Goal: Information Seeking & Learning: Compare options

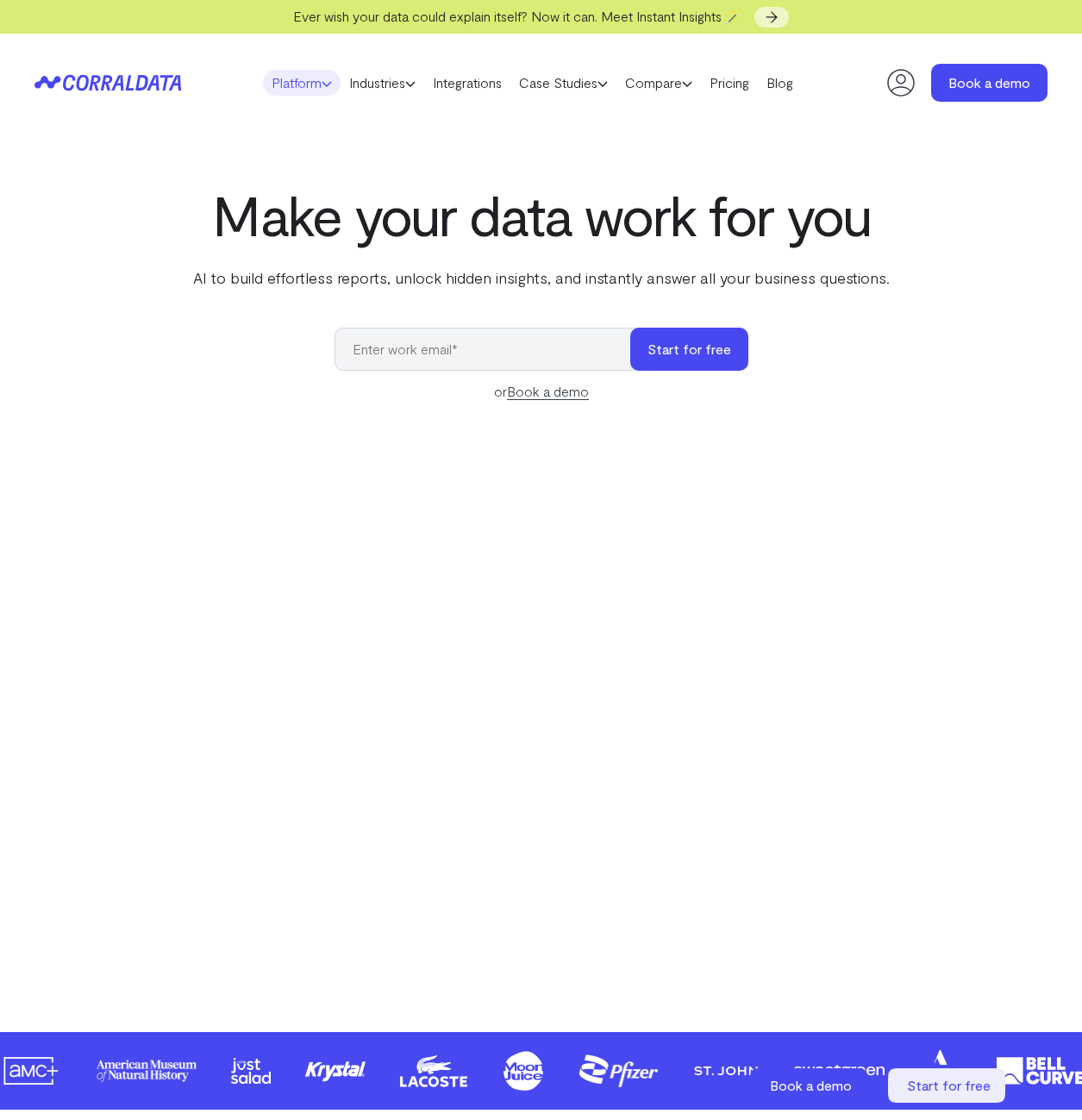
click at [322, 86] on use at bounding box center [326, 84] width 8 height 5
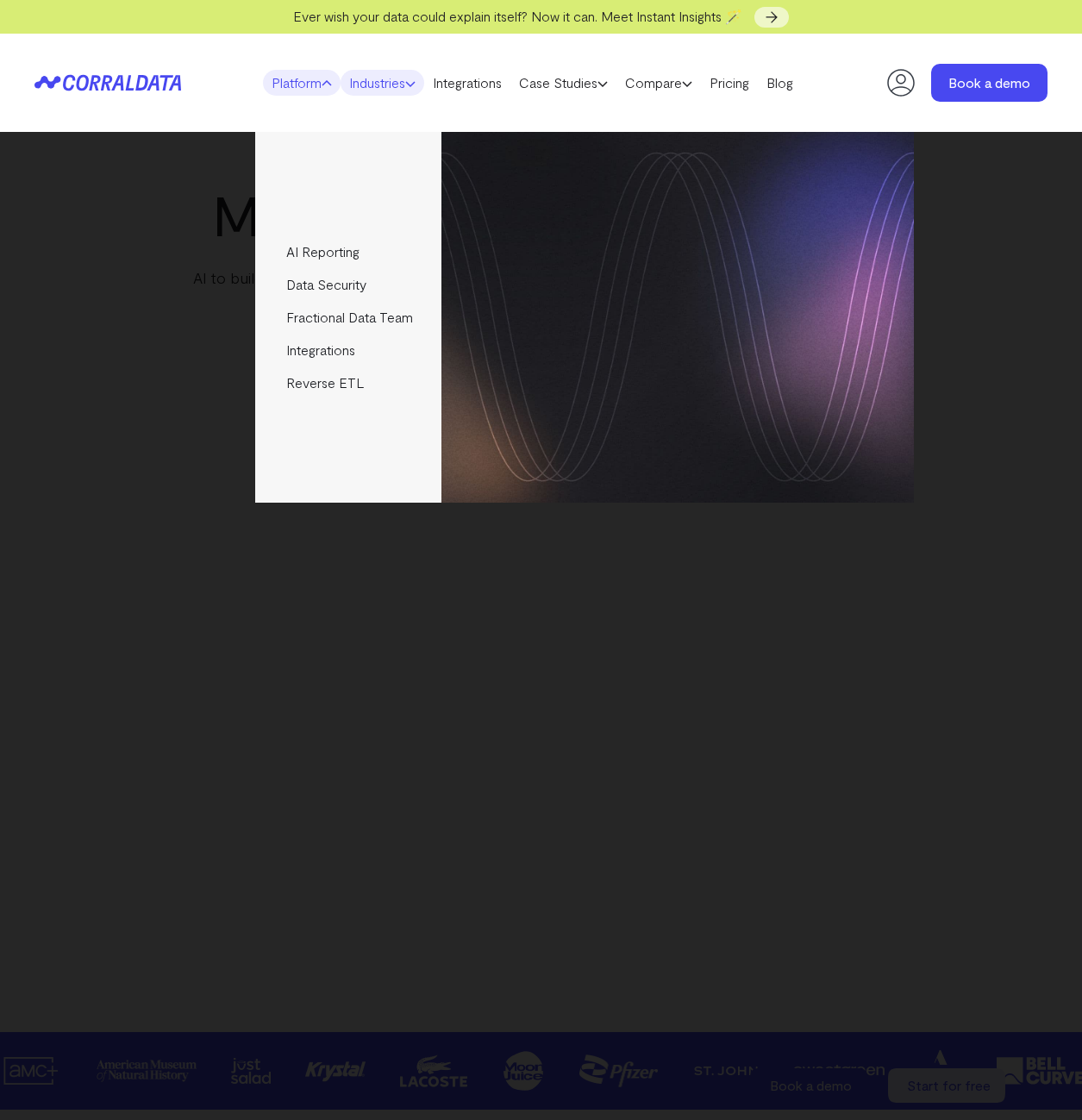
click at [400, 86] on link "Industries" at bounding box center [382, 83] width 84 height 26
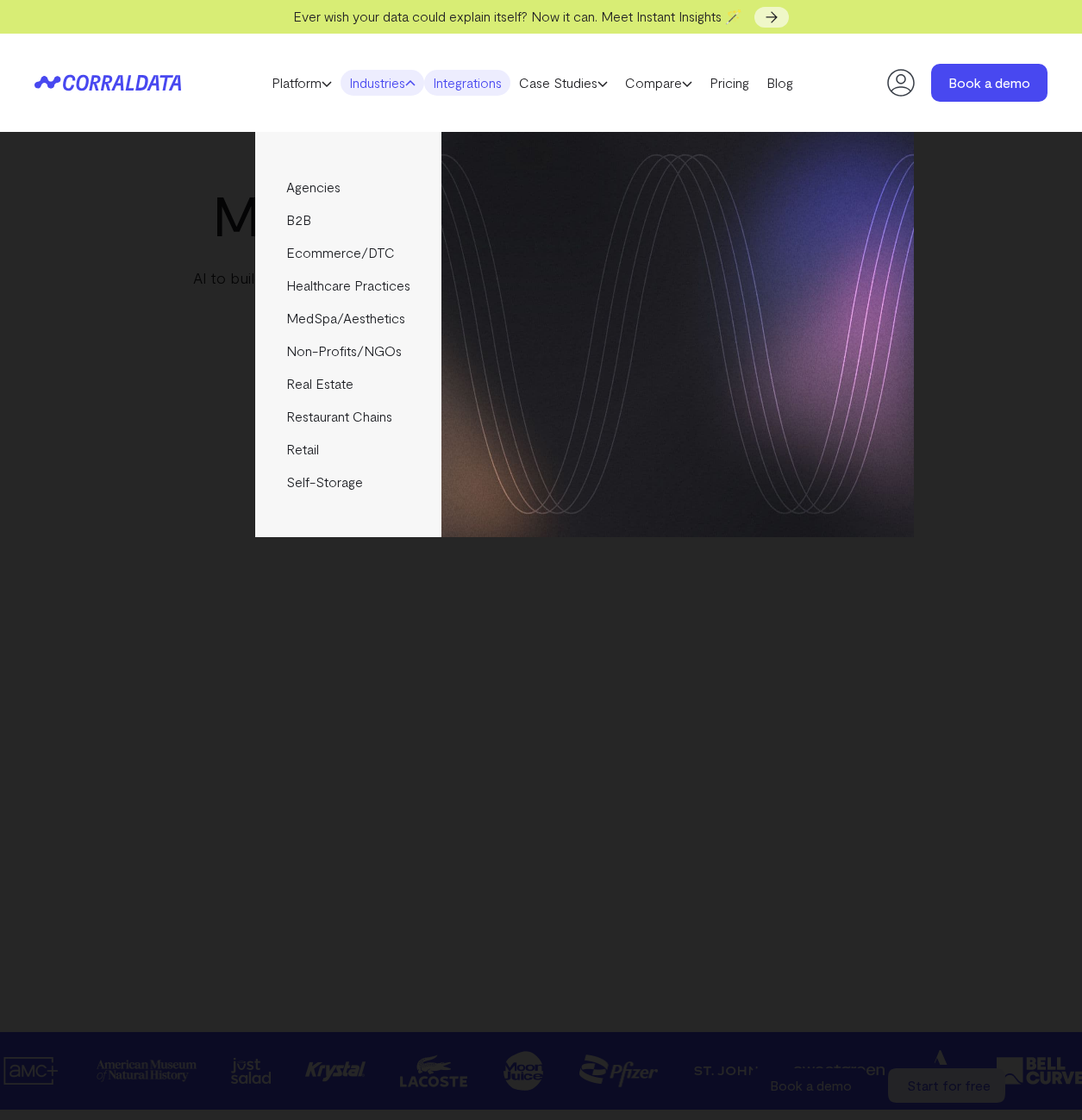
click at [488, 91] on link "Integrations" at bounding box center [466, 83] width 86 height 26
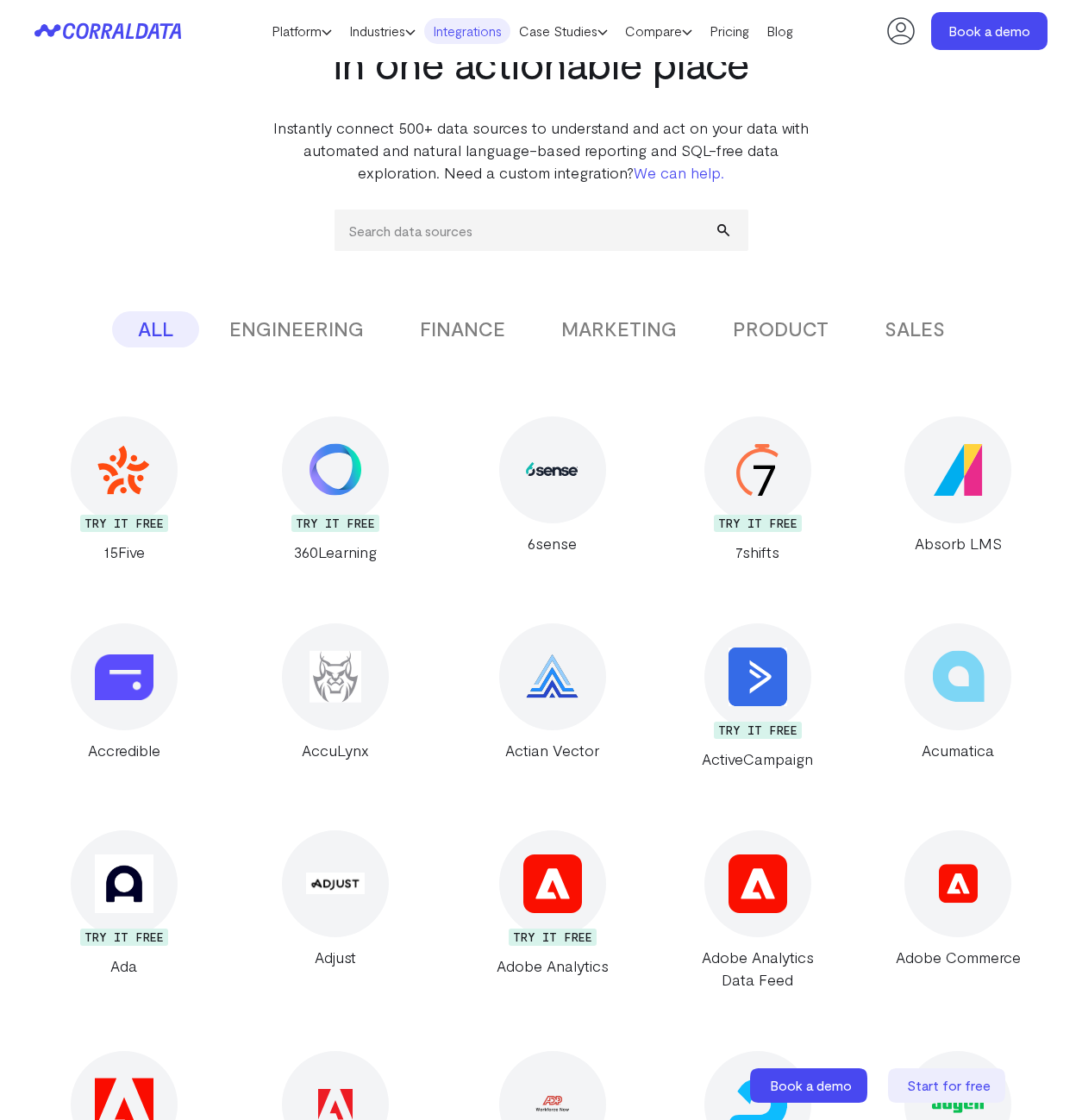
scroll to position [137, 0]
click at [343, 336] on button "ENGINEERING" at bounding box center [296, 330] width 186 height 36
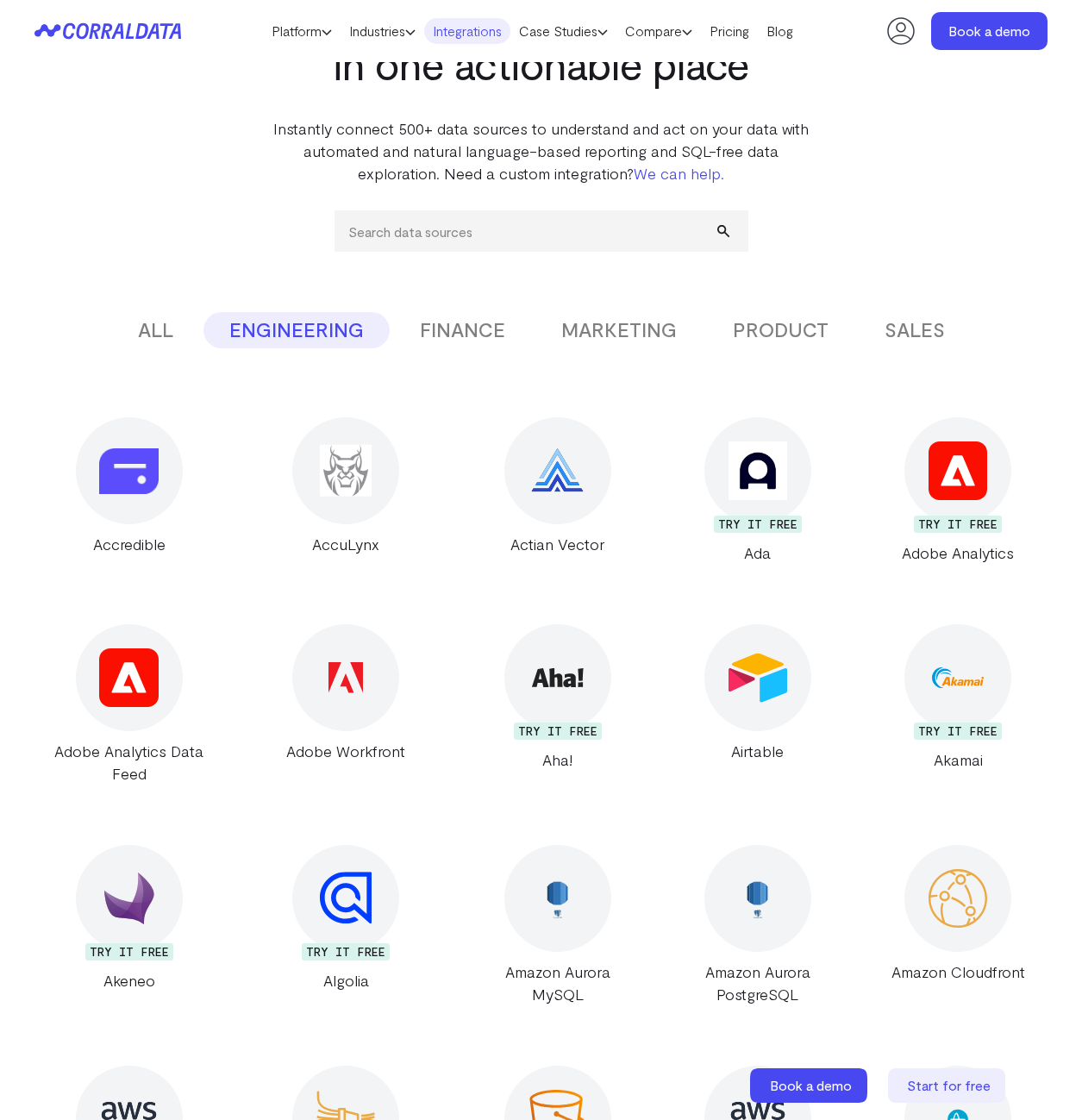
click at [756, 696] on img at bounding box center [757, 677] width 58 height 58
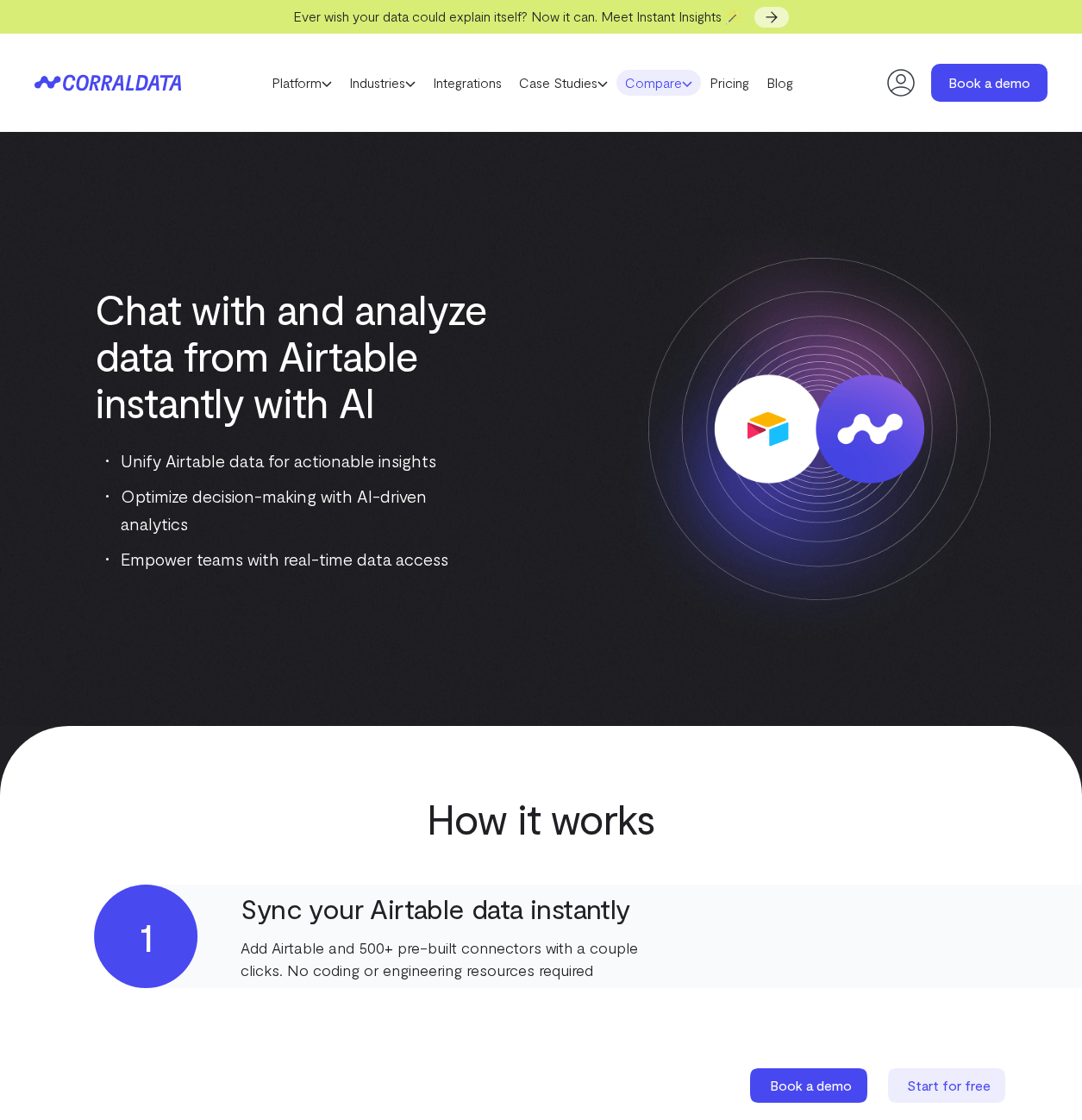
click at [674, 87] on link "Compare" at bounding box center [658, 83] width 84 height 26
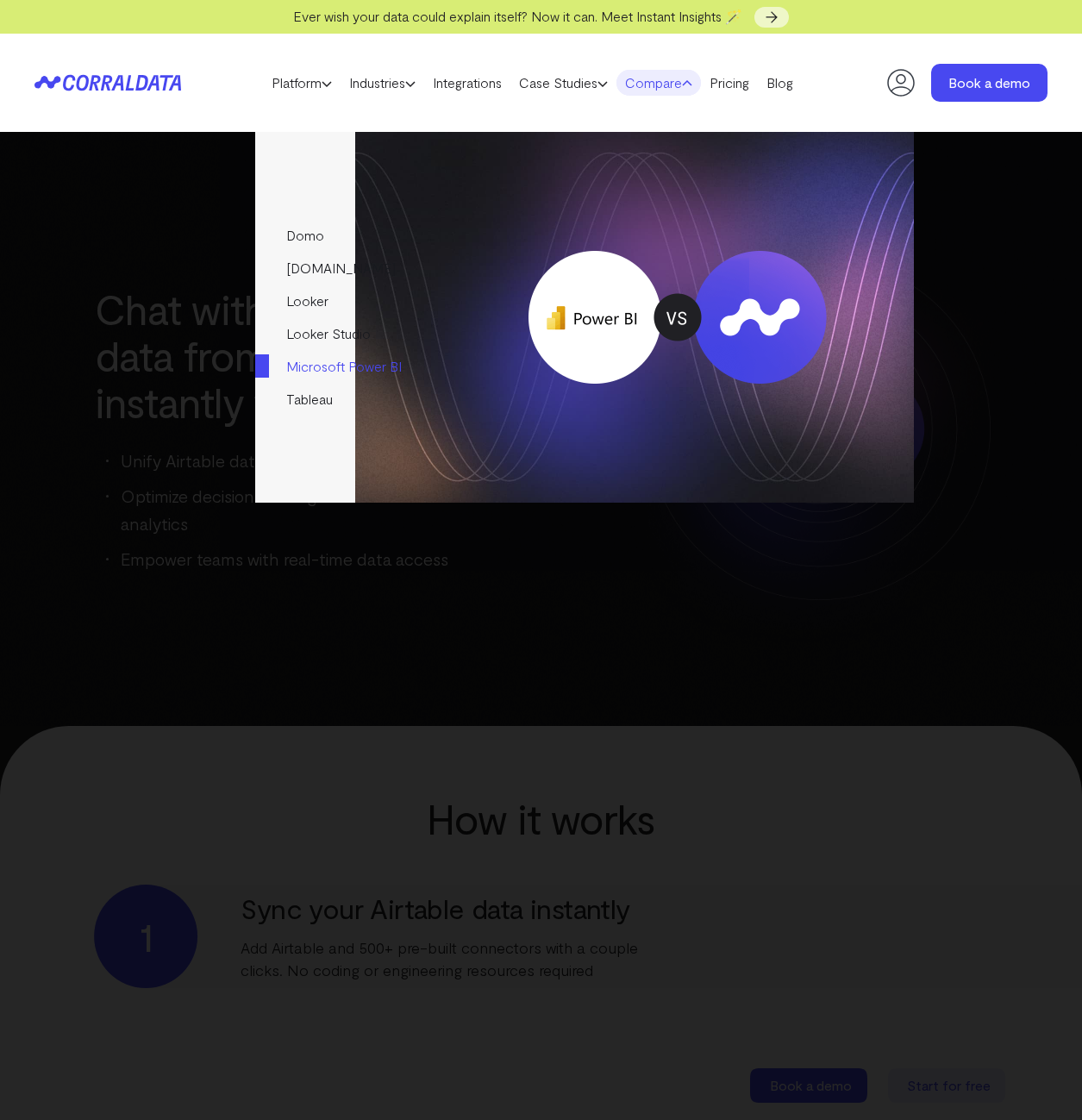
click at [331, 370] on link "Microsoft Power BI" at bounding box center [347, 366] width 186 height 32
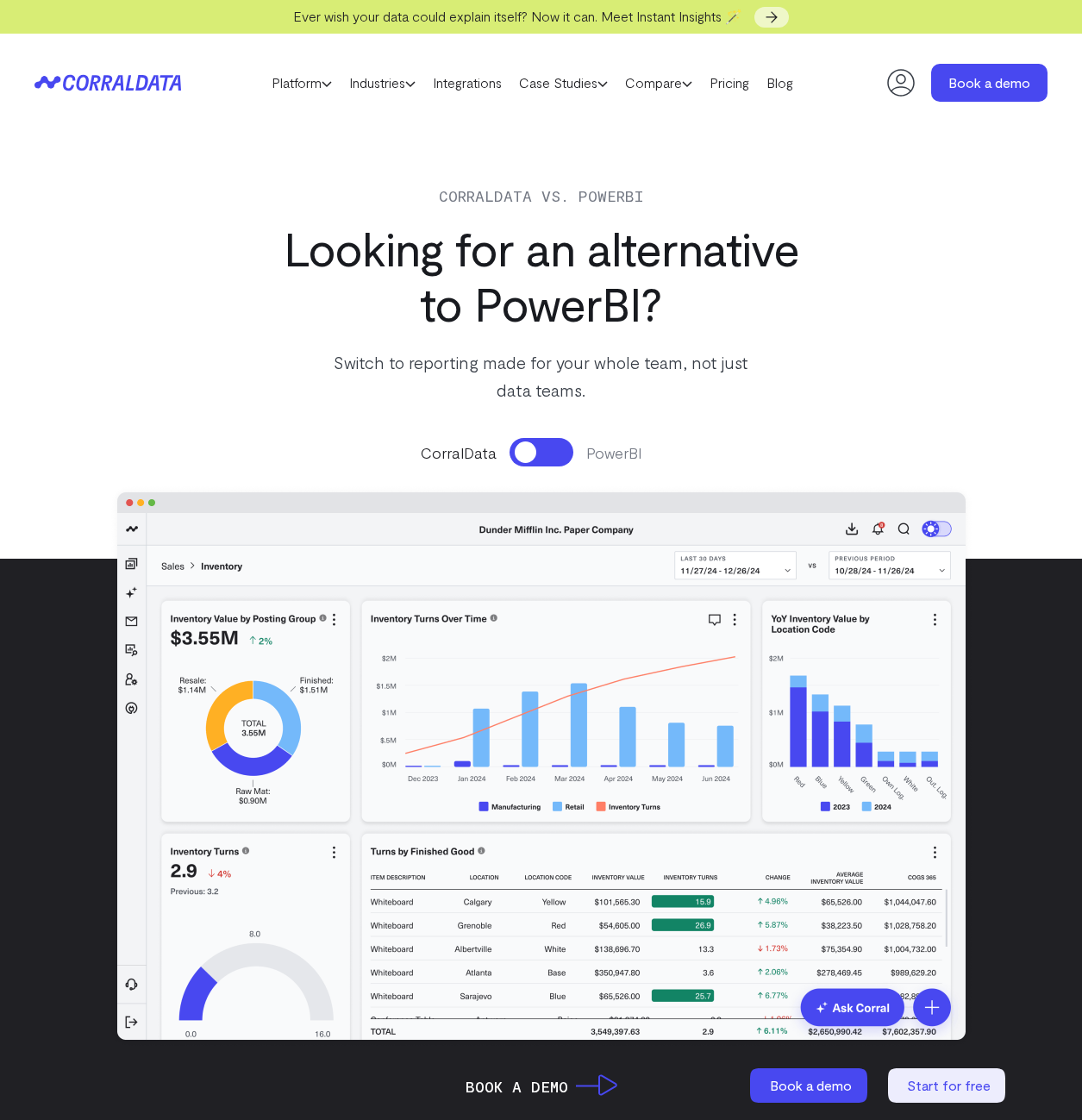
click at [526, 452] on button at bounding box center [541, 452] width 64 height 29
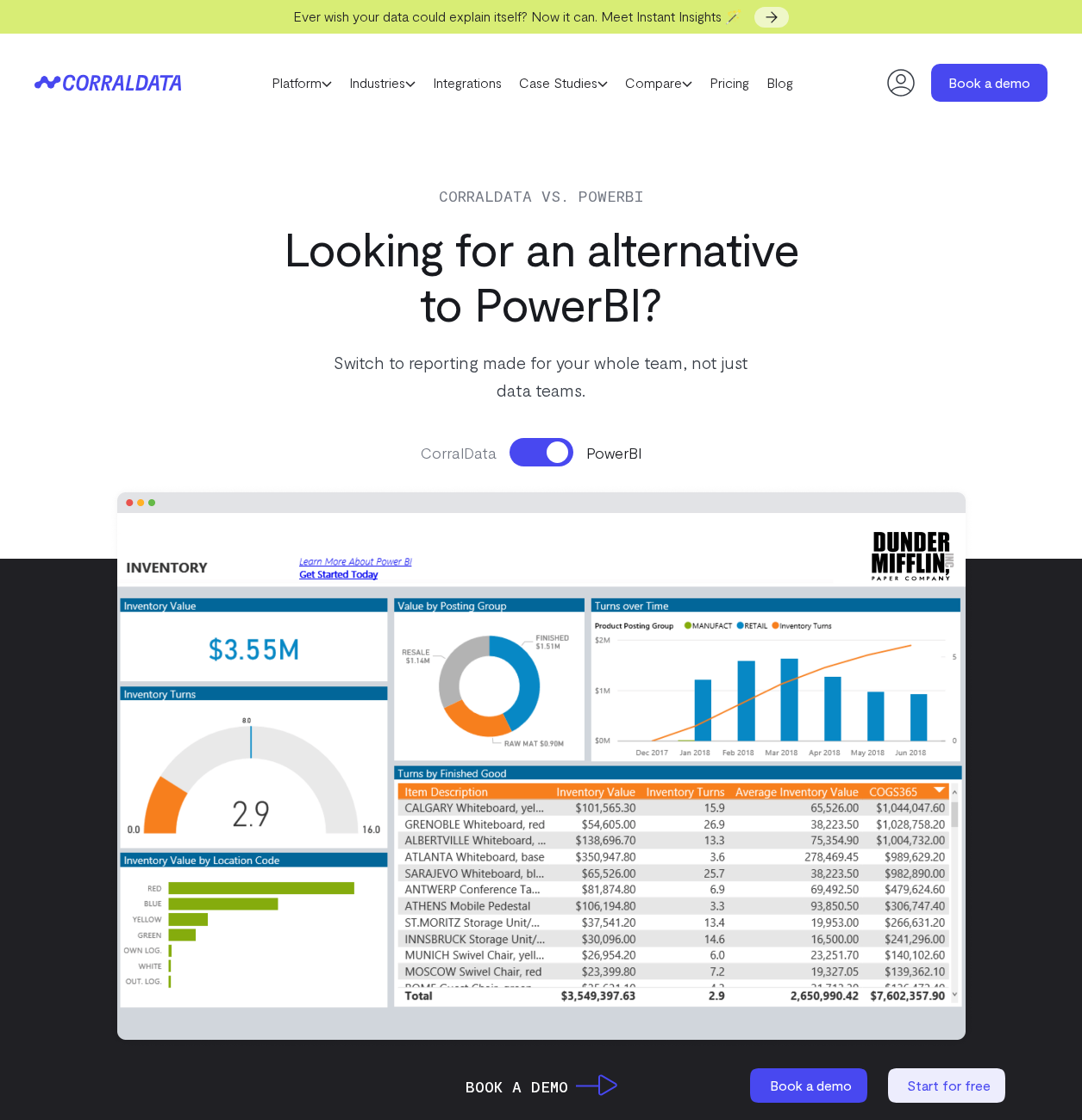
click at [551, 452] on button at bounding box center [541, 452] width 64 height 29
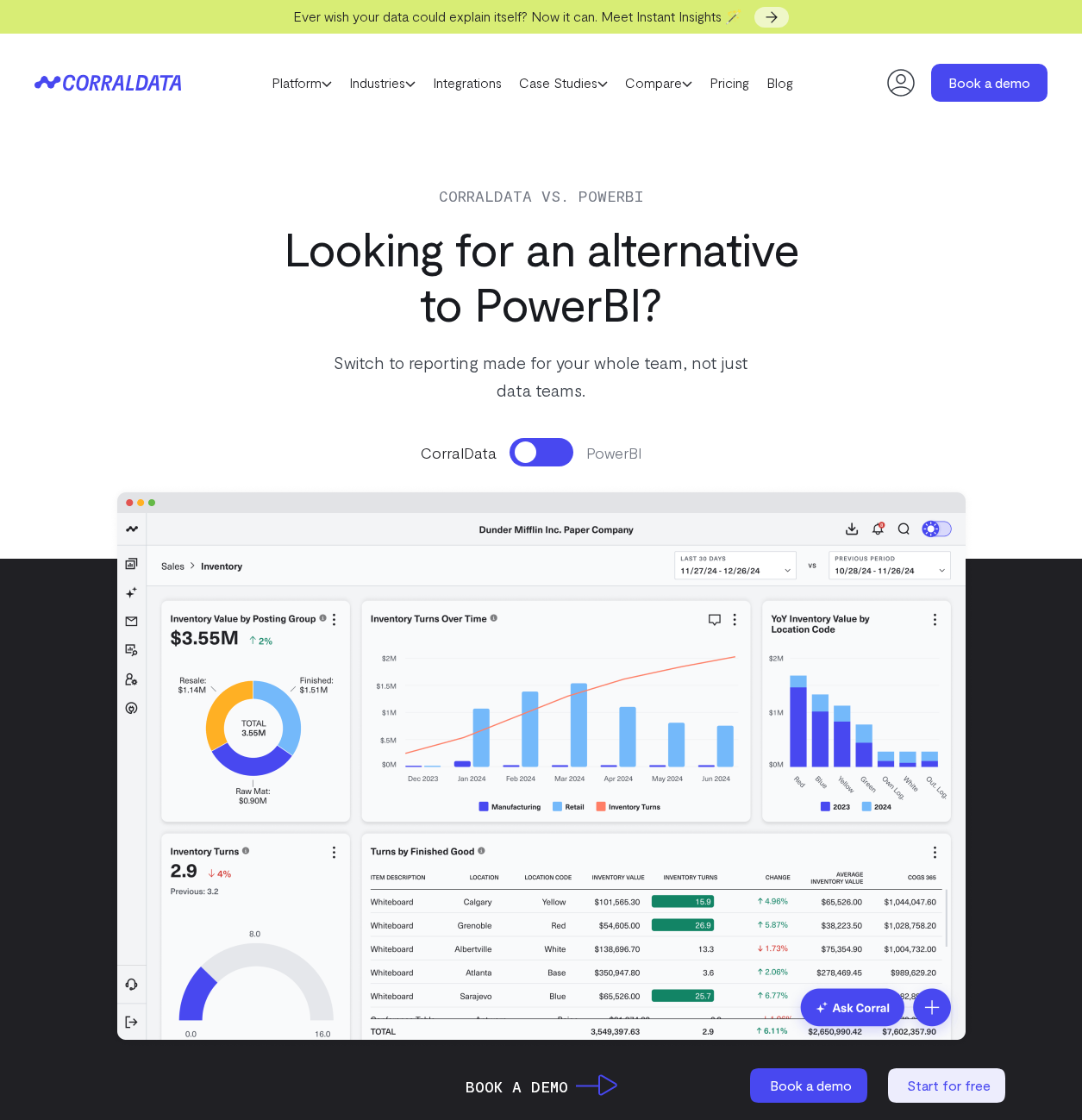
click at [530, 452] on button at bounding box center [541, 452] width 64 height 29
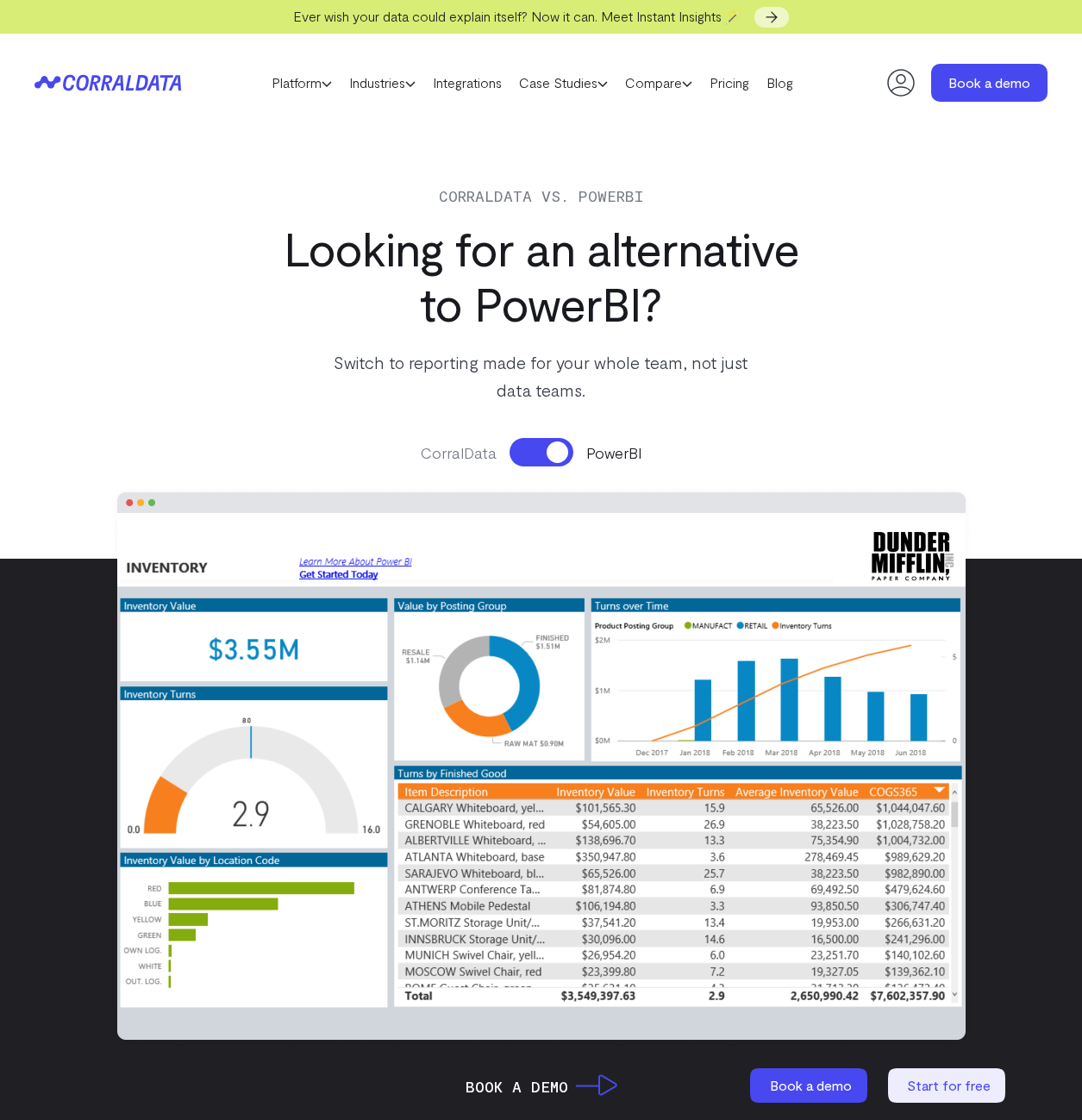
click at [529, 452] on button at bounding box center [541, 452] width 64 height 29
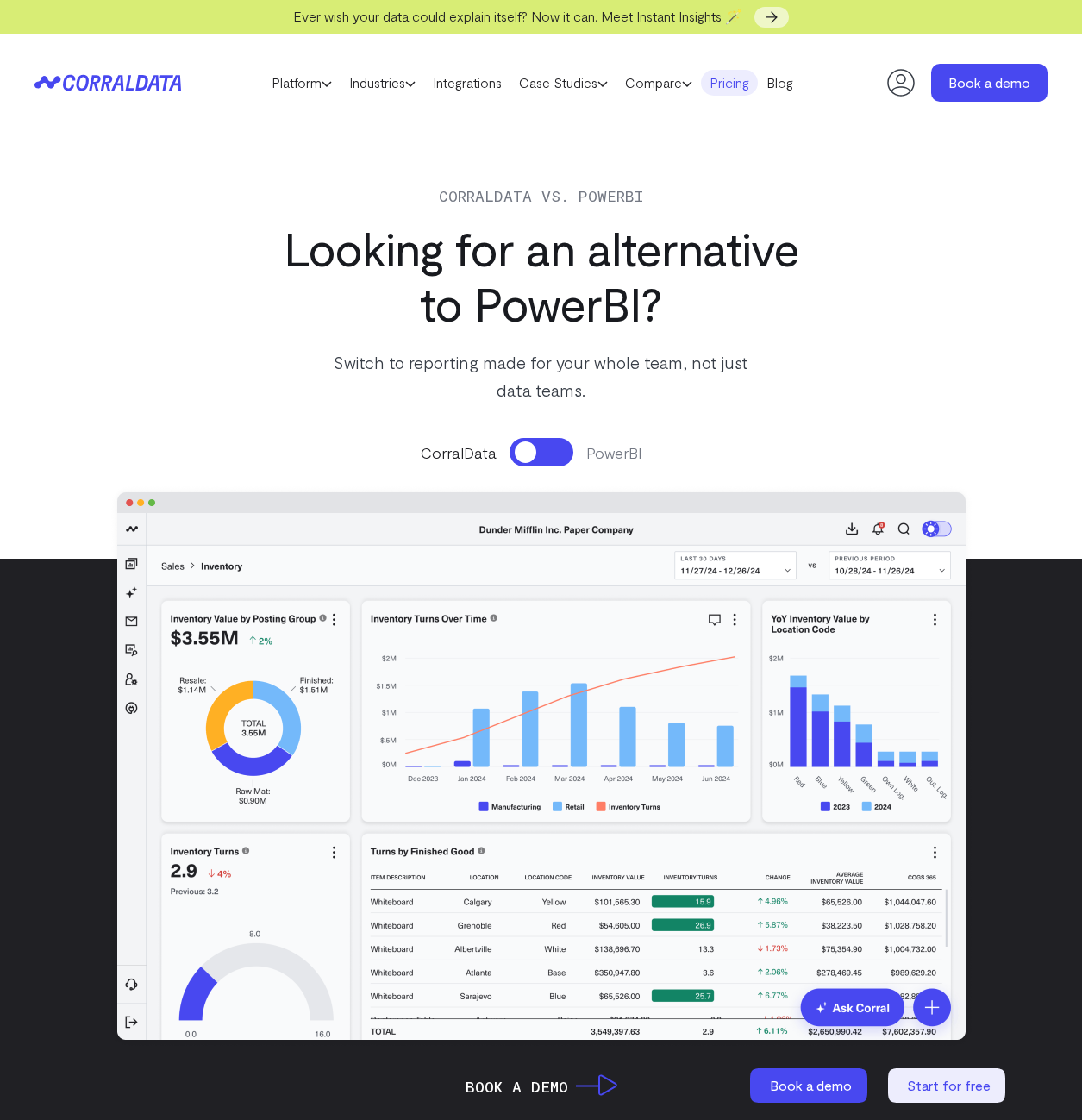
click at [747, 82] on link "Pricing" at bounding box center [729, 83] width 57 height 26
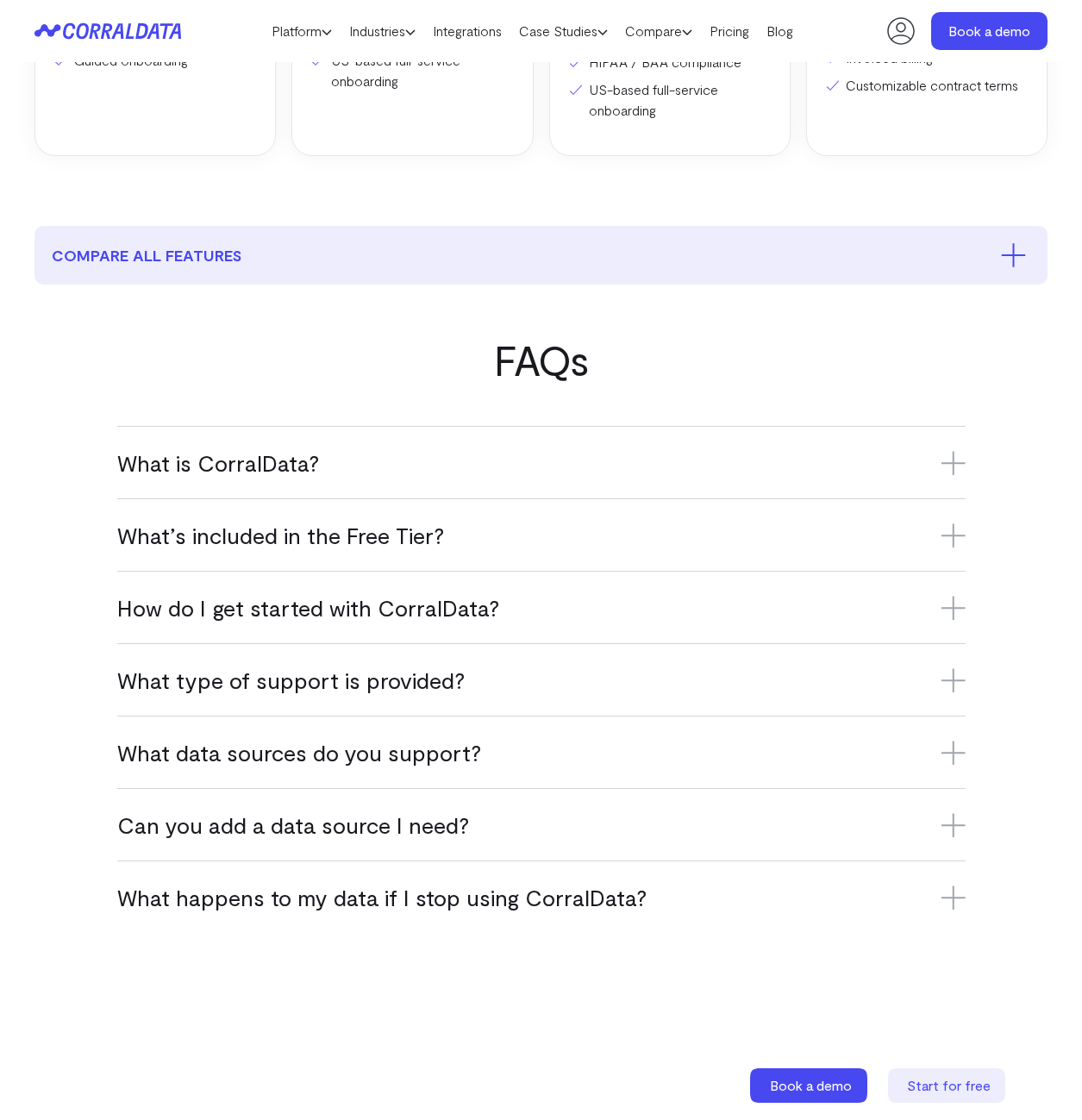
scroll to position [825, 0]
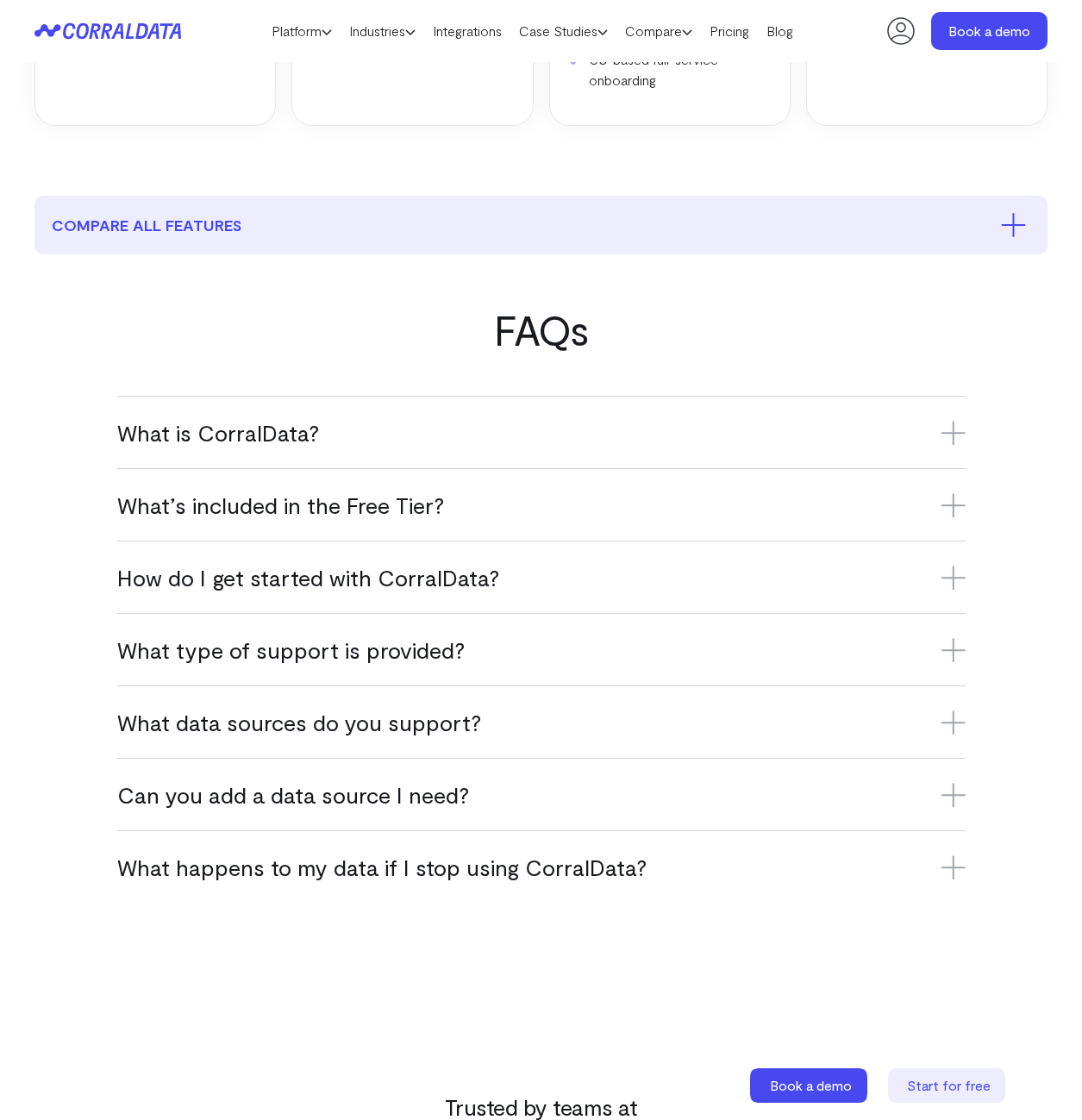
click at [955, 517] on icon at bounding box center [953, 505] width 24 height 24
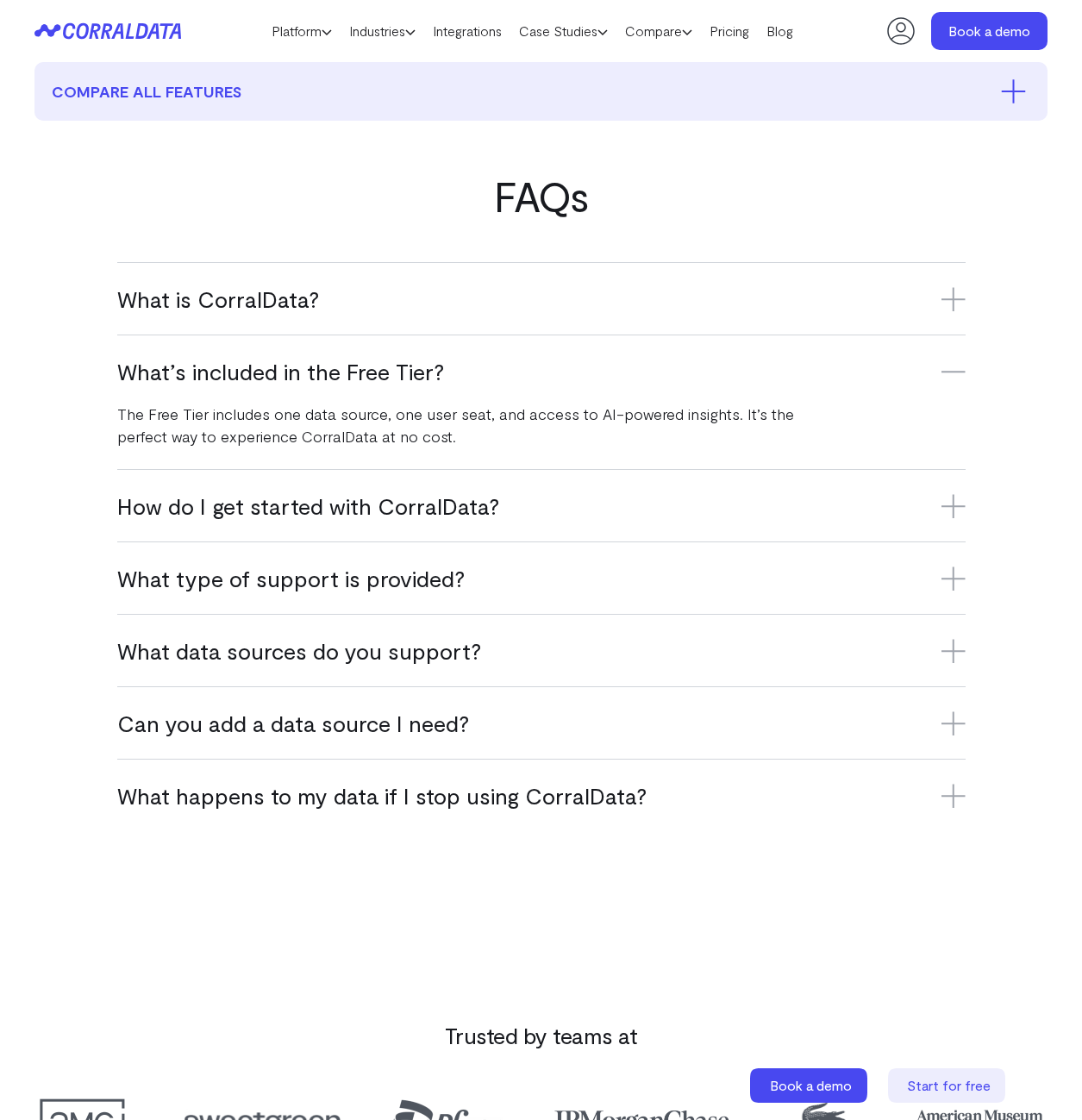
scroll to position [998, 0]
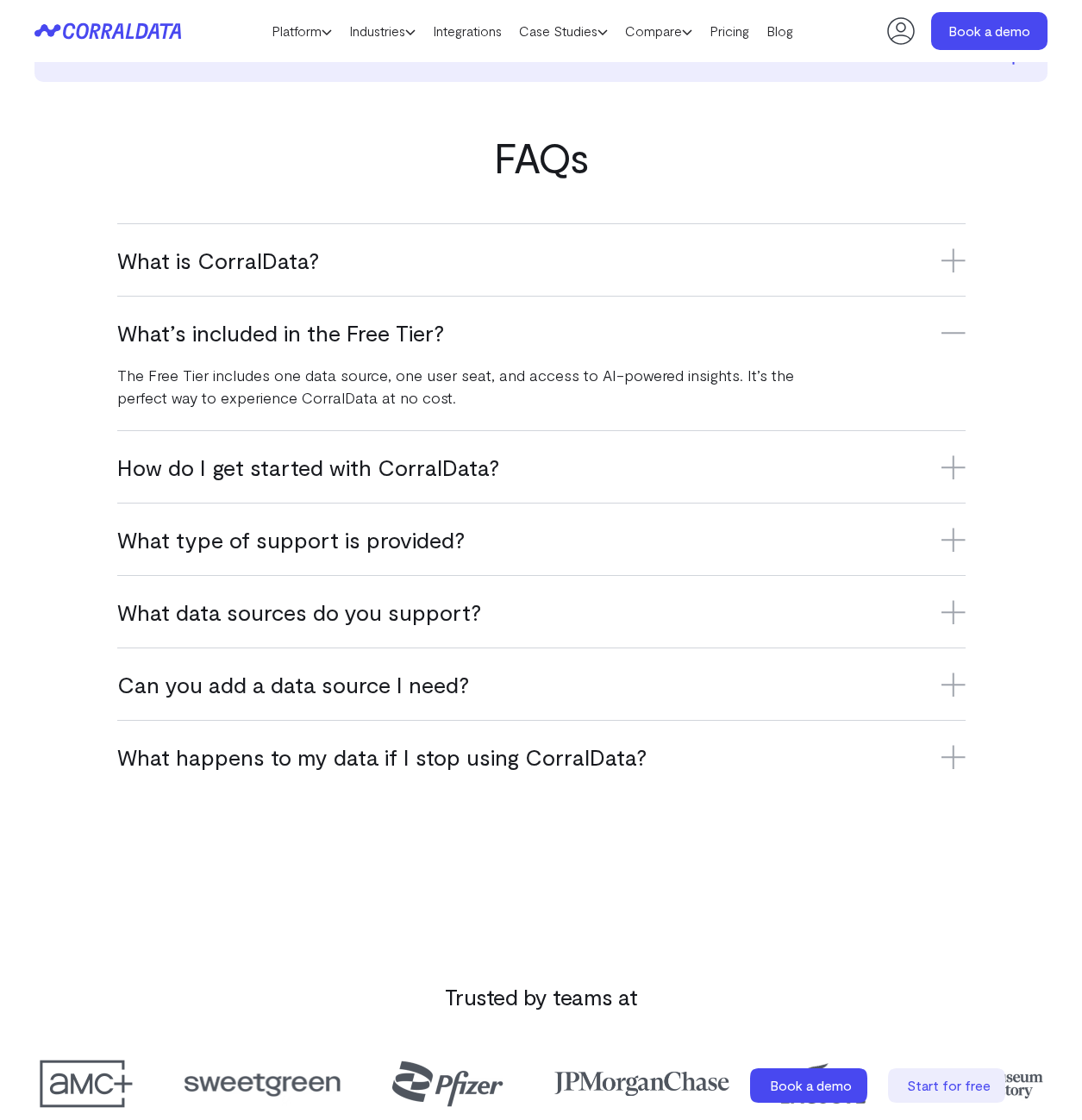
click at [628, 553] on h3 "What type of support is provided?" at bounding box center [541, 539] width 848 height 29
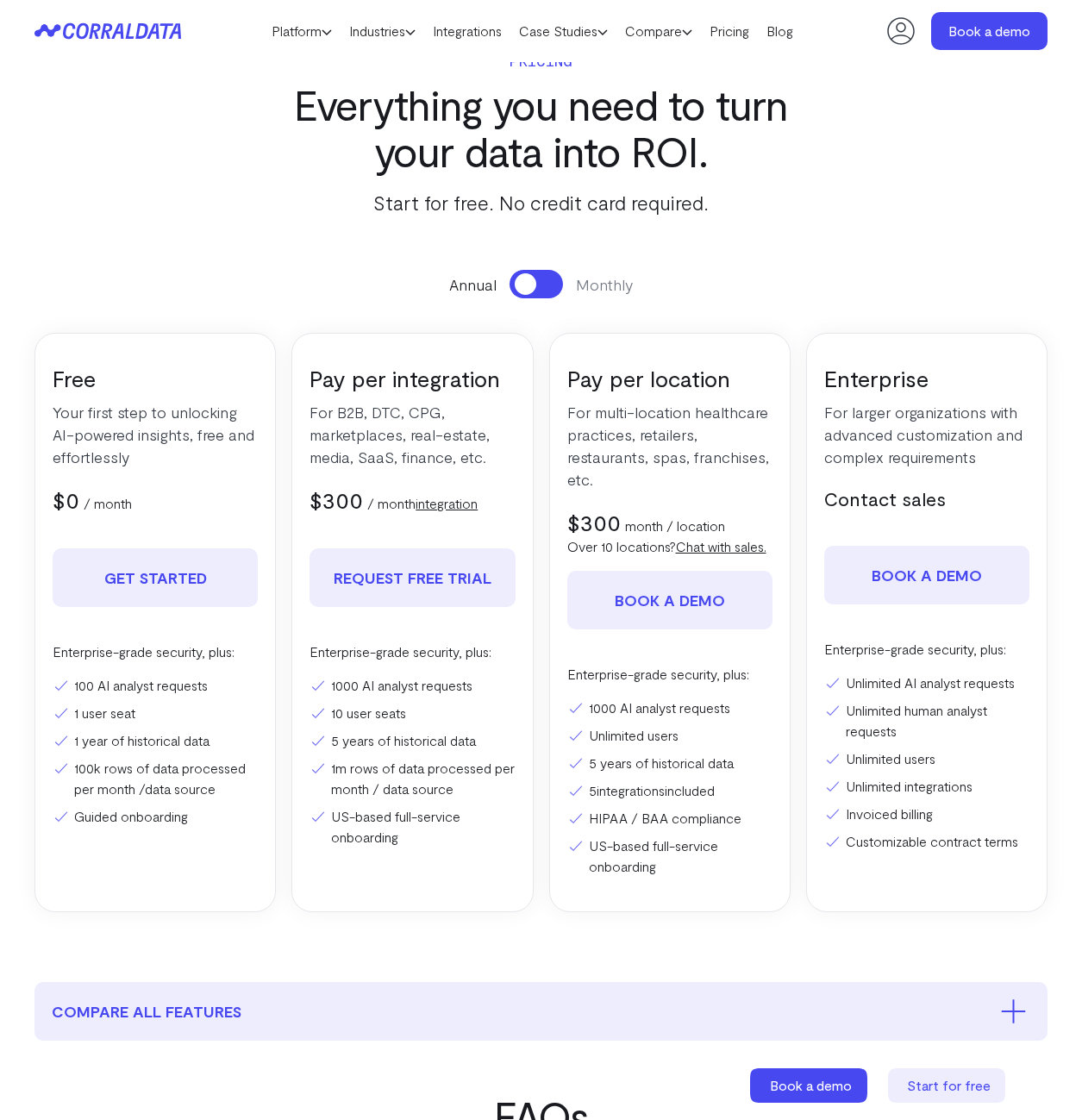
scroll to position [0, 0]
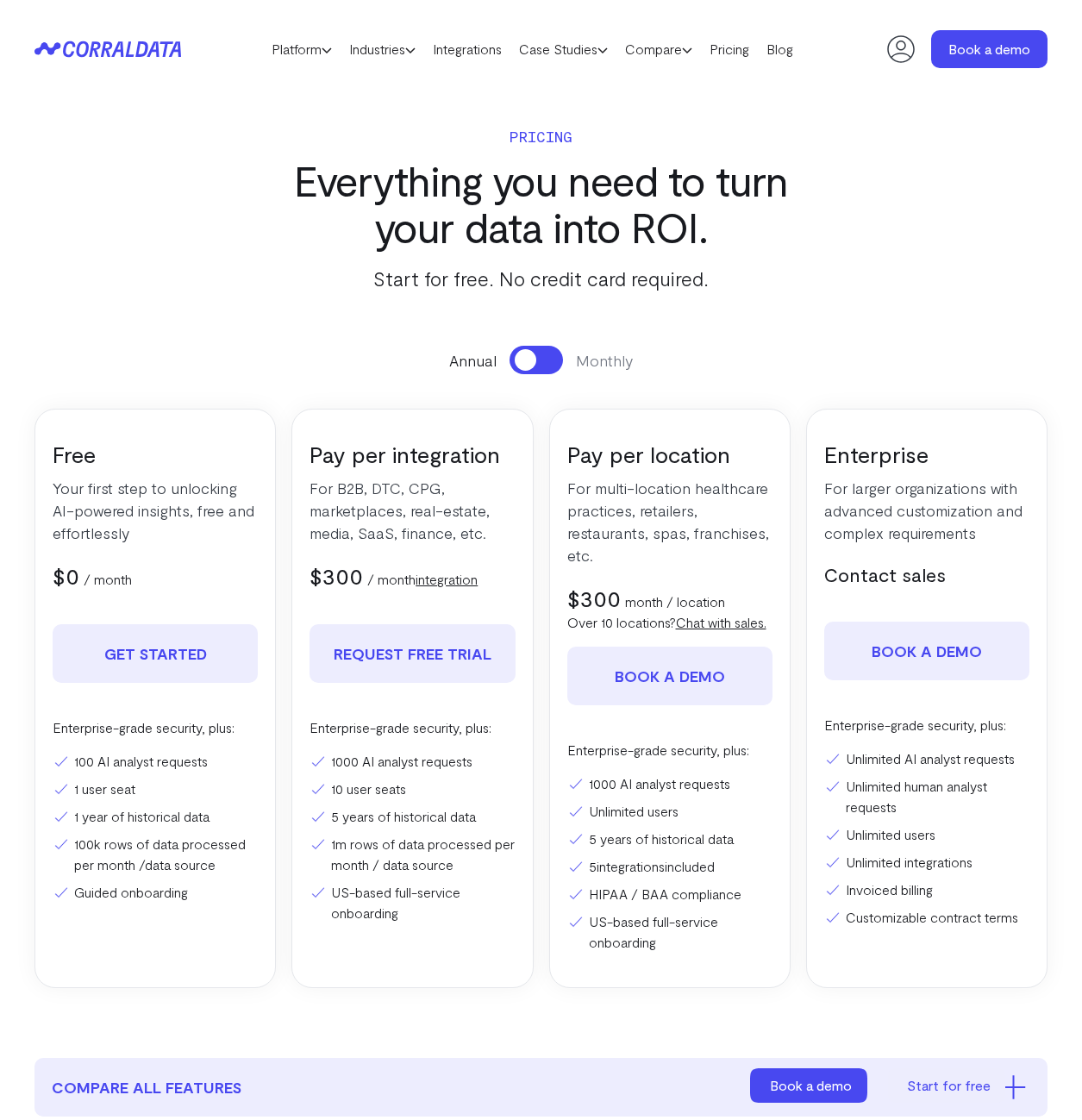
click at [139, 42] on icon at bounding box center [107, 49] width 147 height 18
